Goal: Find specific page/section: Find specific page/section

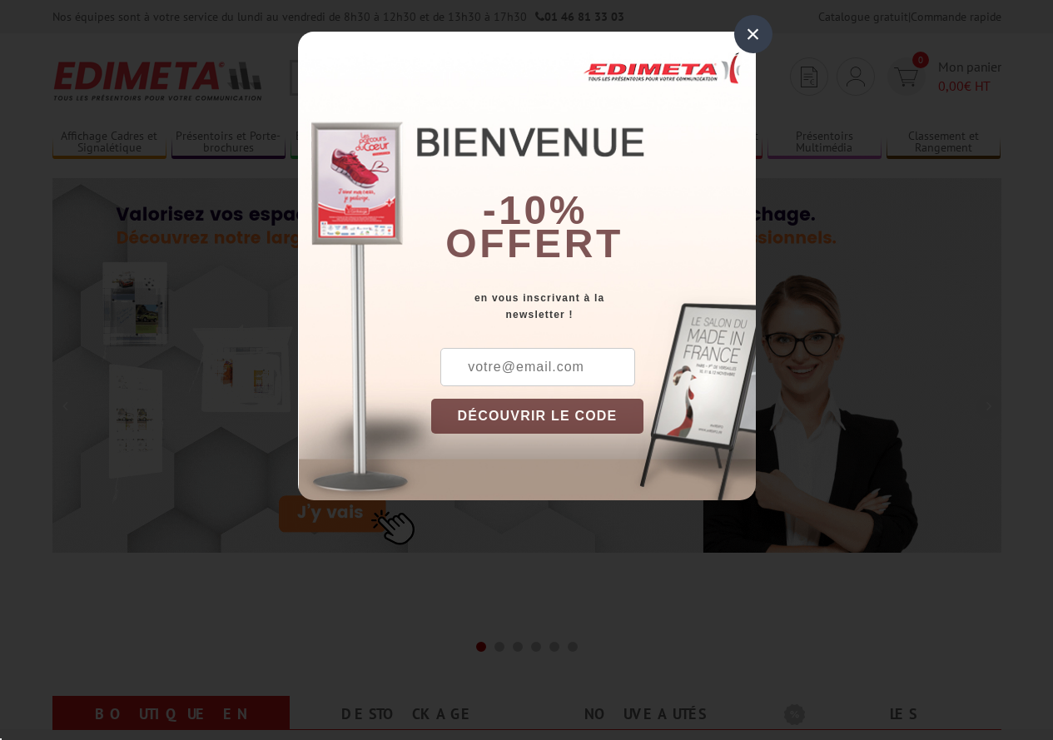
scroll to position [83, 0]
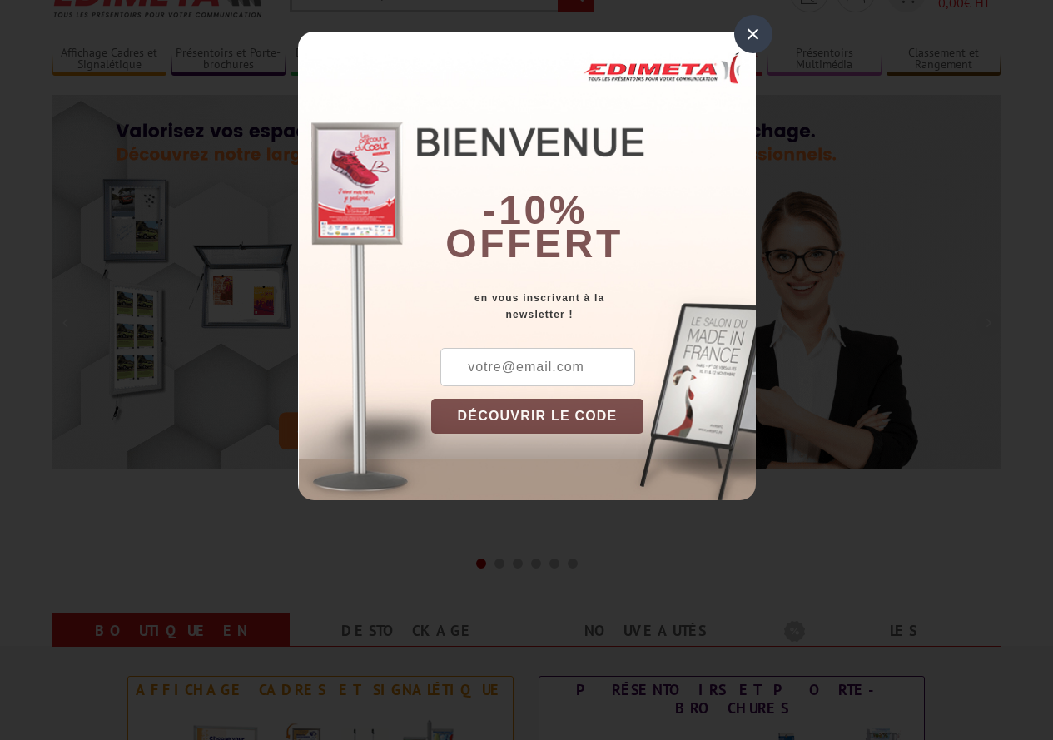
click at [748, 28] on div "×" at bounding box center [753, 34] width 38 height 38
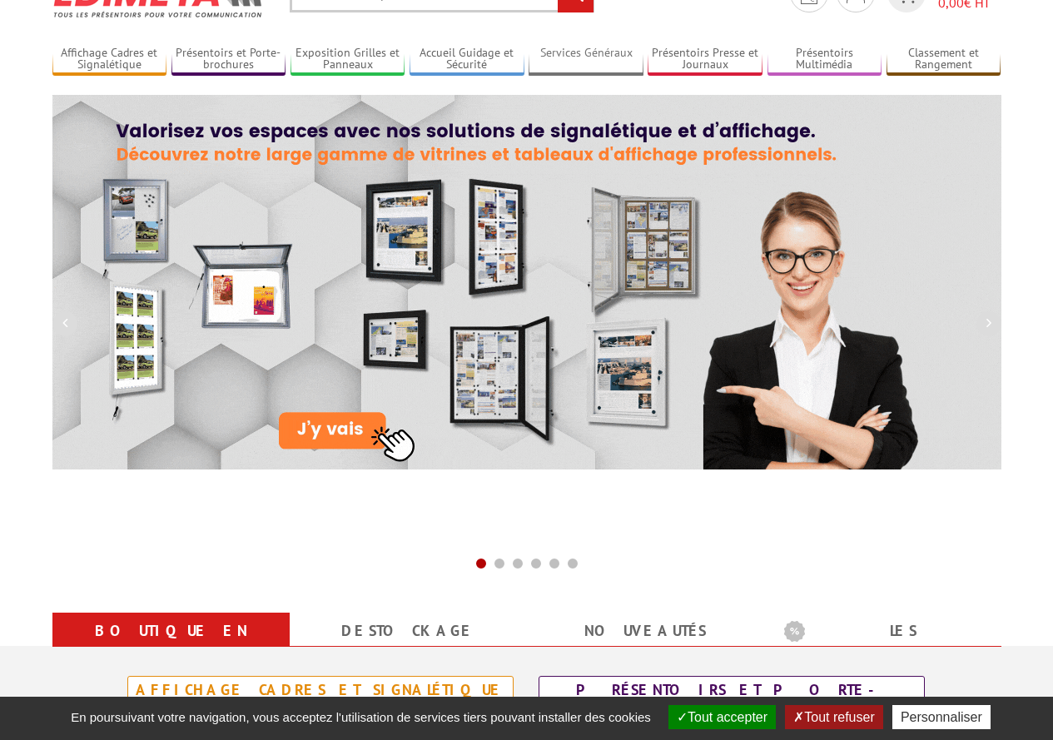
click at [581, 64] on link "Services Généraux" at bounding box center [586, 59] width 115 height 27
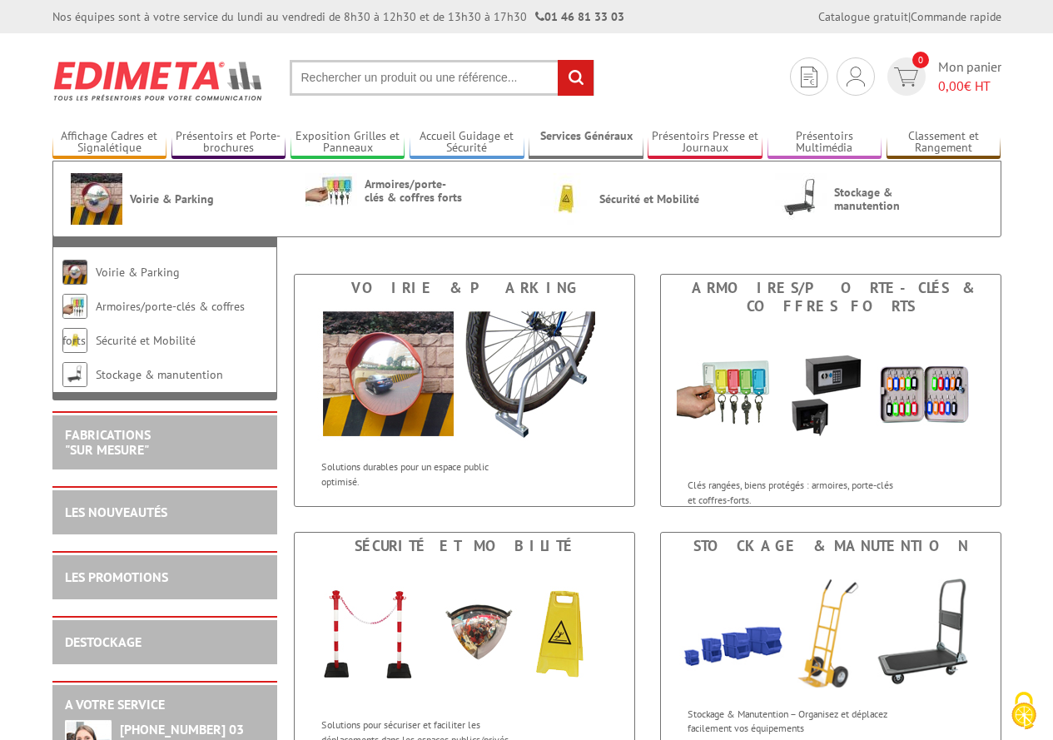
click at [593, 143] on link "Services Généraux" at bounding box center [586, 142] width 115 height 27
